Goal: Entertainment & Leisure: Consume media (video, audio)

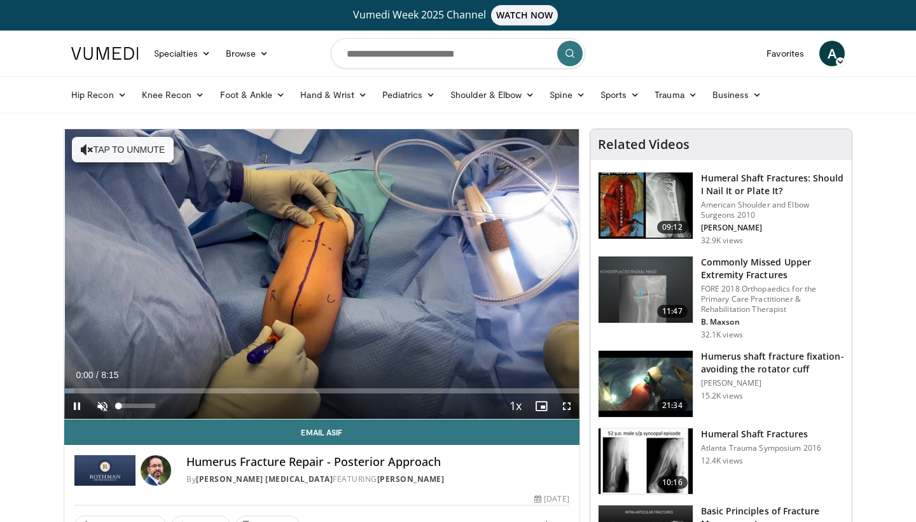
click at [105, 409] on span "Video Player" at bounding box center [102, 405] width 25 height 25
click at [570, 407] on span "Video Player" at bounding box center [566, 405] width 25 height 25
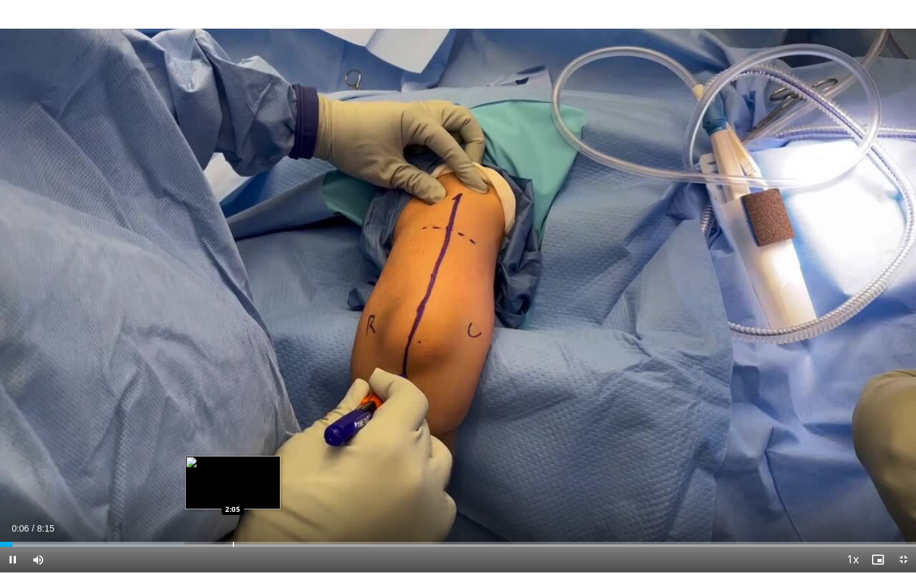
click at [233, 539] on div "Progress Bar" at bounding box center [233, 544] width 1 height 5
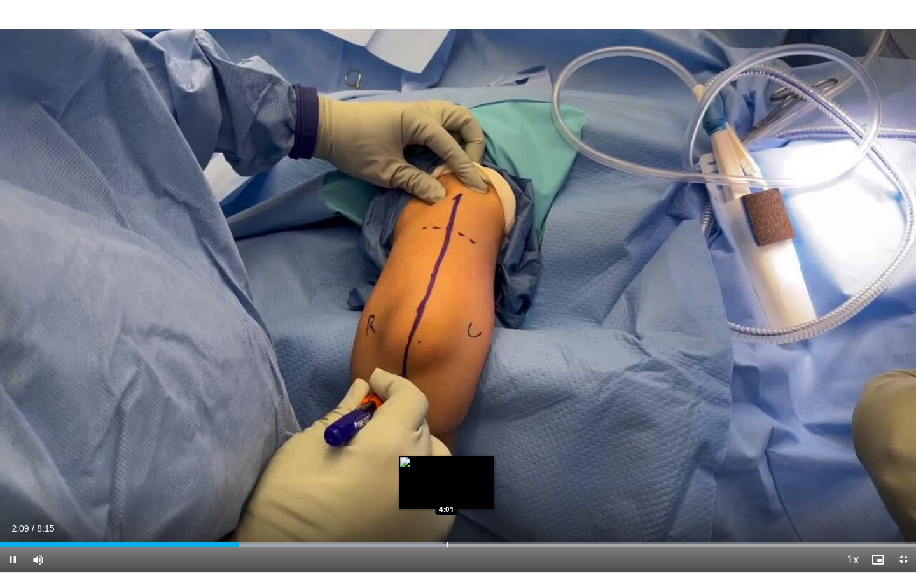
click at [447, 539] on div "Progress Bar" at bounding box center [447, 544] width 1 height 5
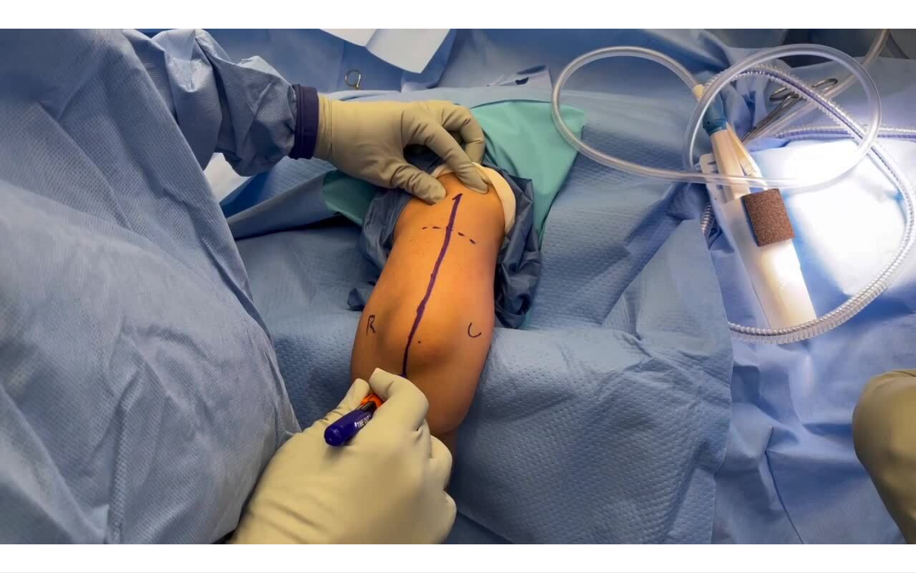
click at [645, 159] on div "10 seconds Tap to unmute" at bounding box center [458, 286] width 916 height 572
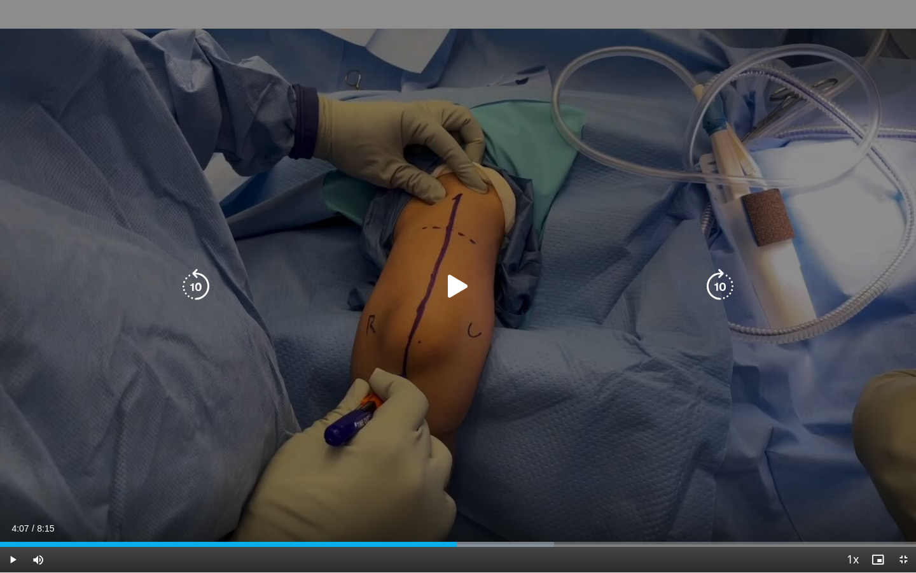
click at [462, 281] on icon "Video Player" at bounding box center [458, 287] width 36 height 36
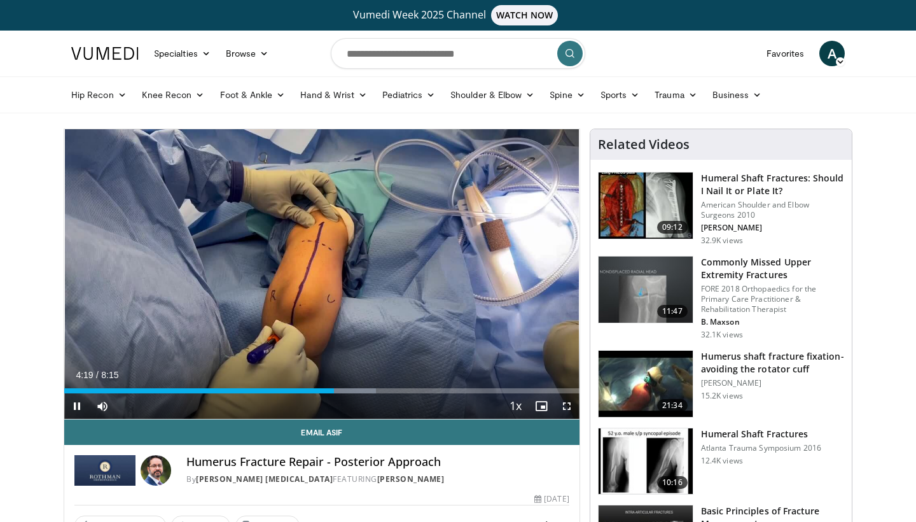
click at [568, 406] on span "Video Player" at bounding box center [566, 405] width 25 height 25
